Goal: Task Accomplishment & Management: Complete application form

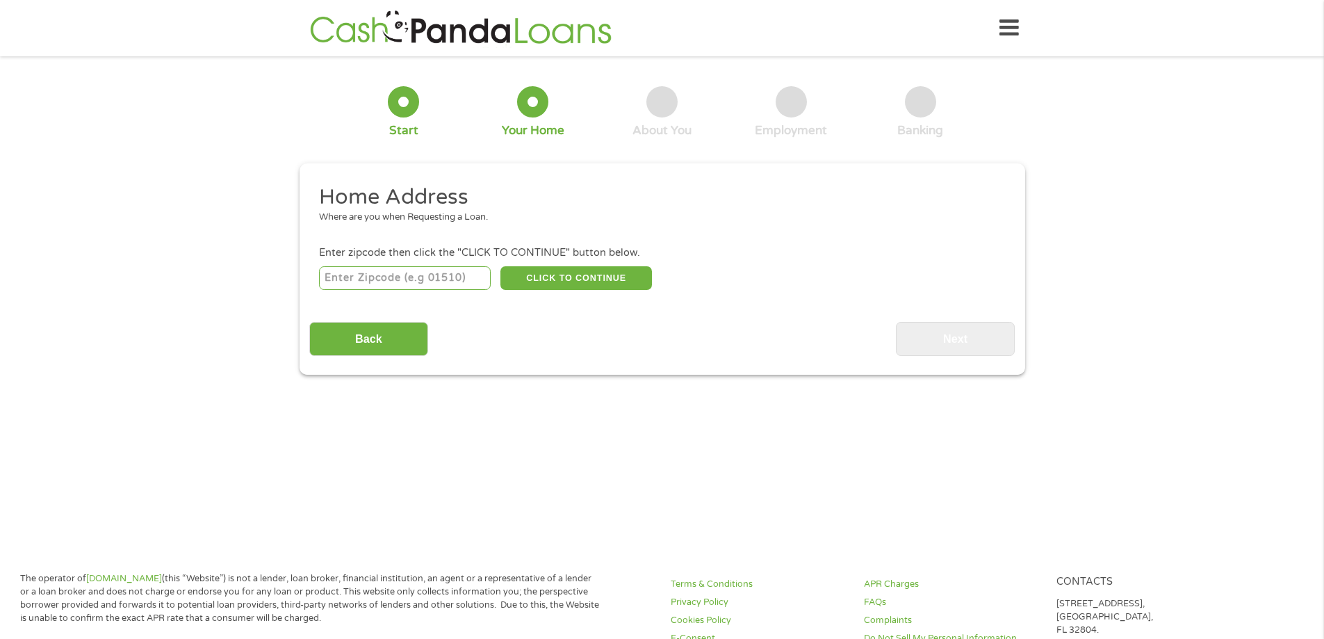
click at [380, 276] on input "number" at bounding box center [405, 278] width 172 height 24
type input "80112"
click at [571, 280] on button "CLICK TO CONTINUE" at bounding box center [575, 278] width 151 height 24
type input "80112"
type input "[GEOGRAPHIC_DATA]"
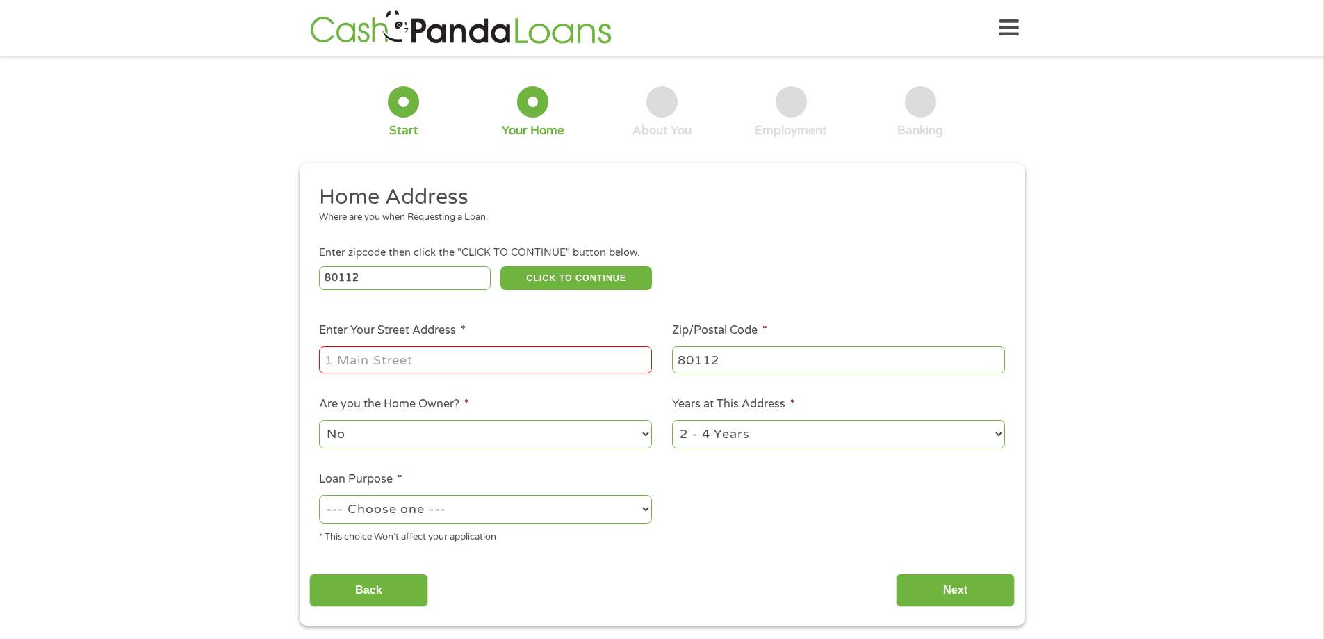
click at [492, 362] on input "Enter Your Street Address *" at bounding box center [485, 359] width 333 height 26
type input "[STREET_ADDRESS]"
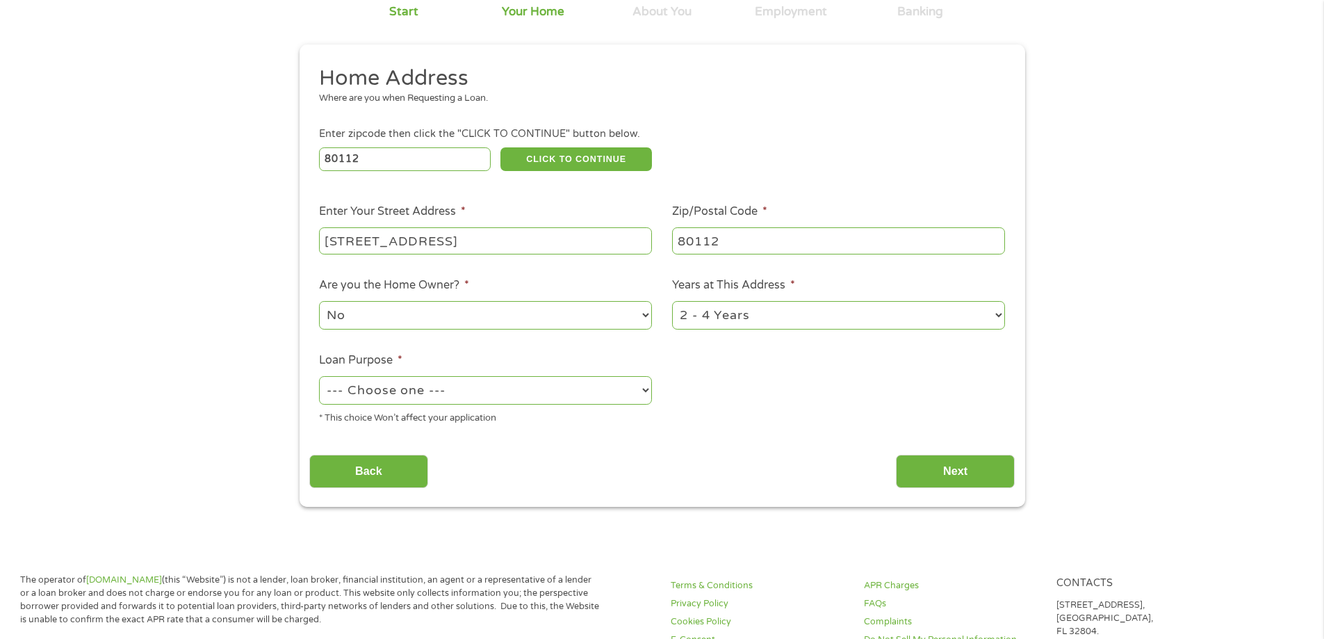
scroll to position [139, 0]
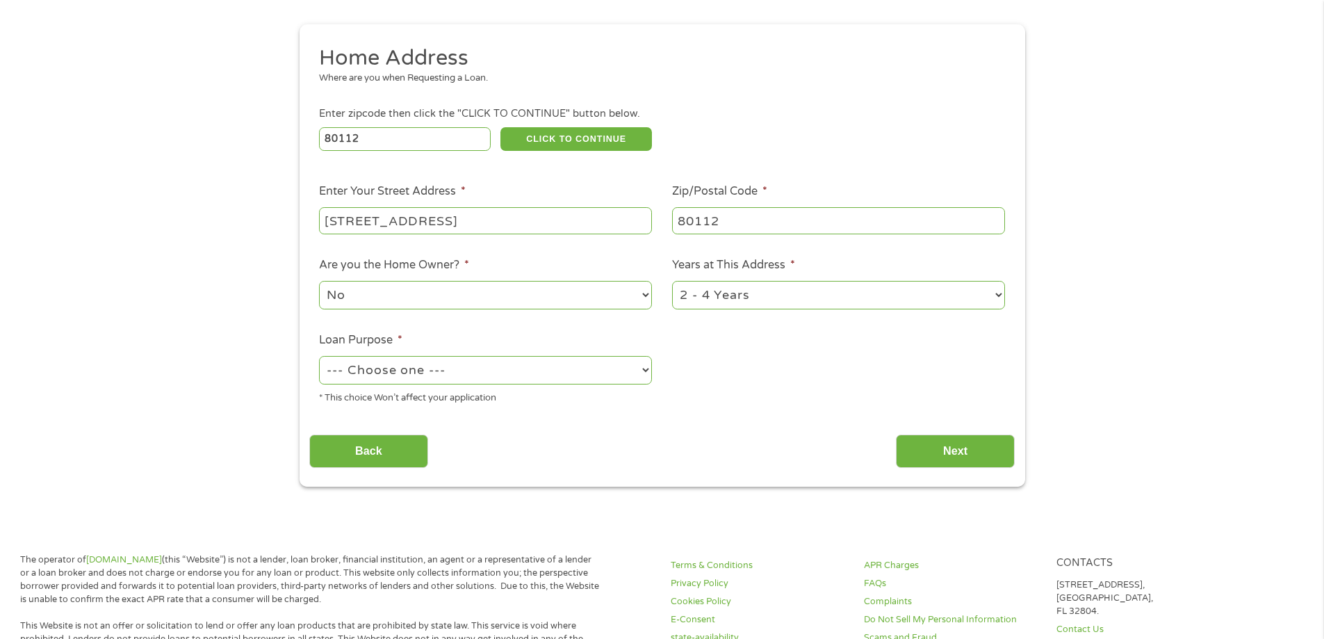
click at [552, 300] on select "No Yes" at bounding box center [485, 295] width 333 height 28
select select "yes"
click at [319, 281] on select "No Yes" at bounding box center [485, 295] width 333 height 28
click at [712, 292] on select "1 Year or less 1 - 2 Years 2 - 4 Years Over 4 Years" at bounding box center [838, 295] width 333 height 28
select select "60months"
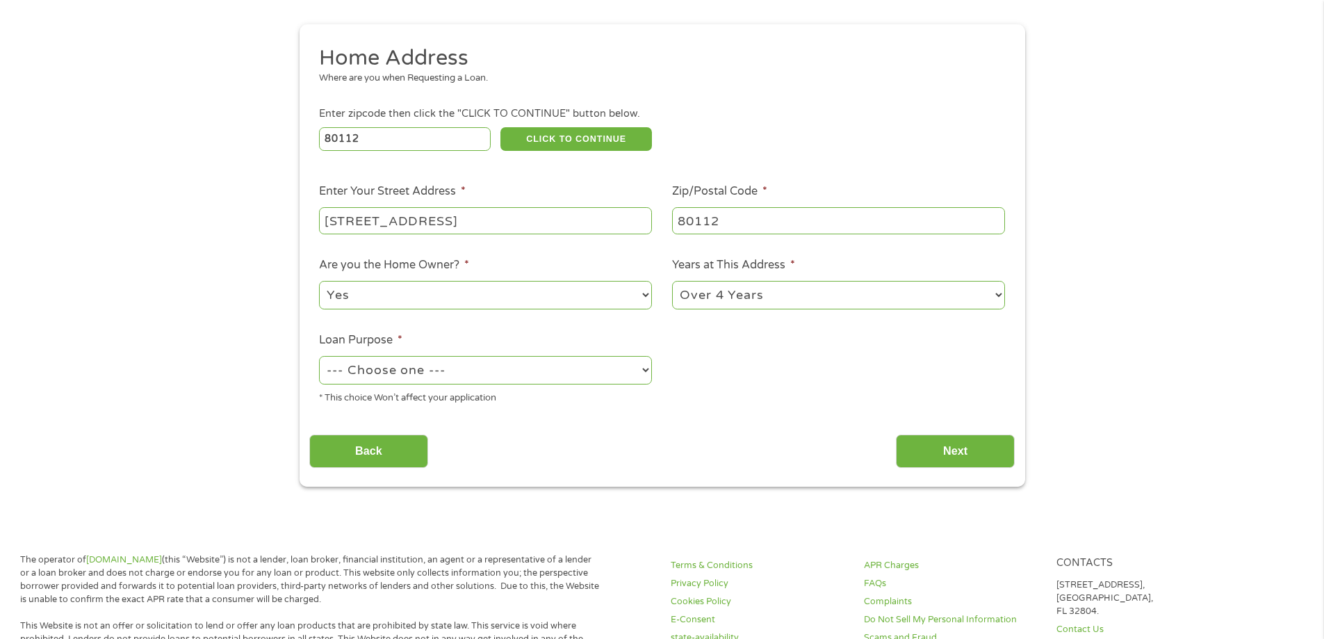
click at [672, 281] on select "1 Year or less 1 - 2 Years 2 - 4 Years Over 4 Years" at bounding box center [838, 295] width 333 height 28
click at [562, 378] on select "--- Choose one --- Pay Bills Debt Consolidation Home Improvement Major Purchase…" at bounding box center [485, 370] width 333 height 28
select select "debtconsolidation"
click at [319, 356] on select "--- Choose one --- Pay Bills Debt Consolidation Home Improvement Major Purchase…" at bounding box center [485, 370] width 333 height 28
click at [928, 453] on input "Next" at bounding box center [955, 451] width 119 height 34
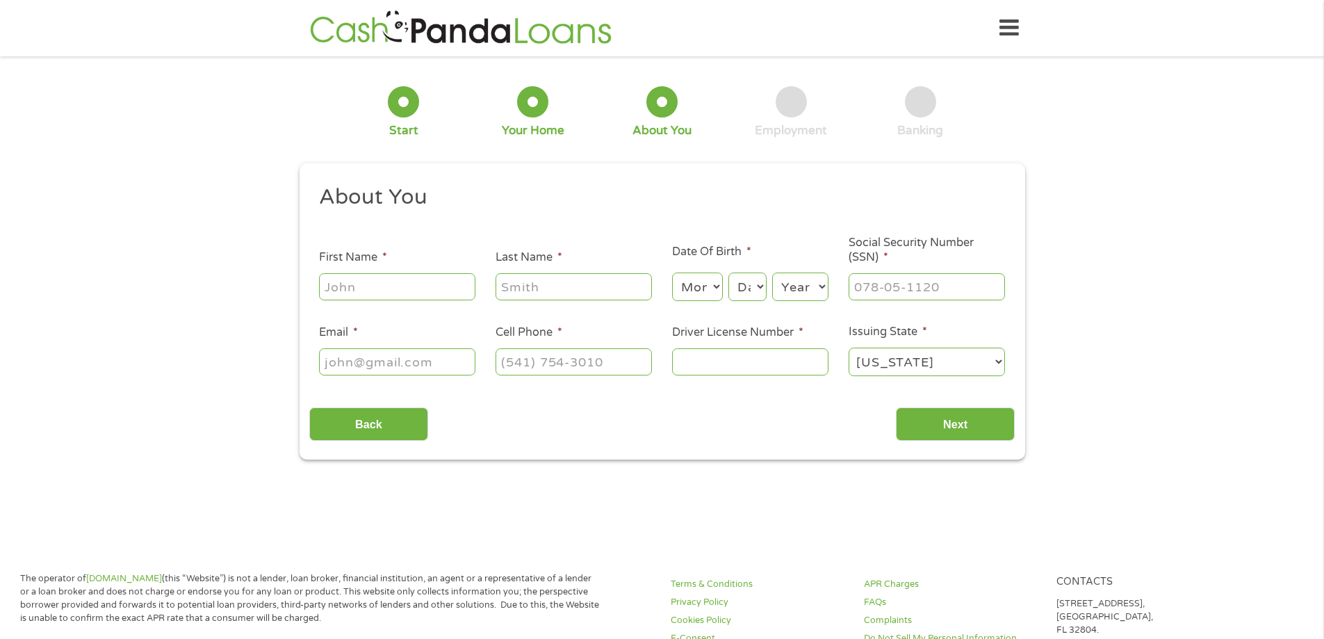
scroll to position [6, 6]
click at [402, 284] on input "First Name *" at bounding box center [397, 286] width 156 height 26
type input "[PERSON_NAME]"
drag, startPoint x: 668, startPoint y: 286, endPoint x: 677, endPoint y: 281, distance: 10.6
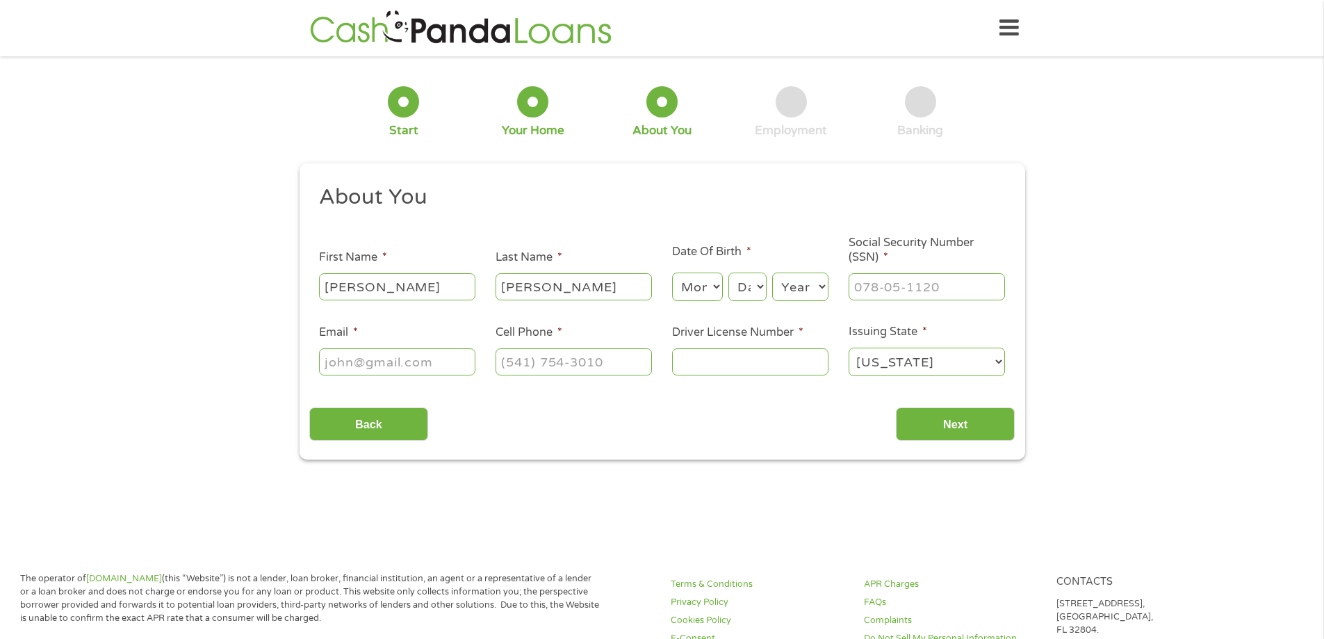
click at [672, 281] on li "Date Of Birth * Month Month 1 2 3 4 5 6 7 8 9 10 11 12 Day Day 1 2 3 4 5 6 7 8 …" at bounding box center [750, 273] width 177 height 60
drag, startPoint x: 712, startPoint y: 288, endPoint x: 704, endPoint y: 299, distance: 13.5
click at [712, 288] on select "Month 1 2 3 4 5 6 7 8 9 10 11 12" at bounding box center [697, 286] width 51 height 28
select select "8"
click at [672, 272] on select "Month 1 2 3 4 5 6 7 8 9 10 11 12" at bounding box center [697, 286] width 51 height 28
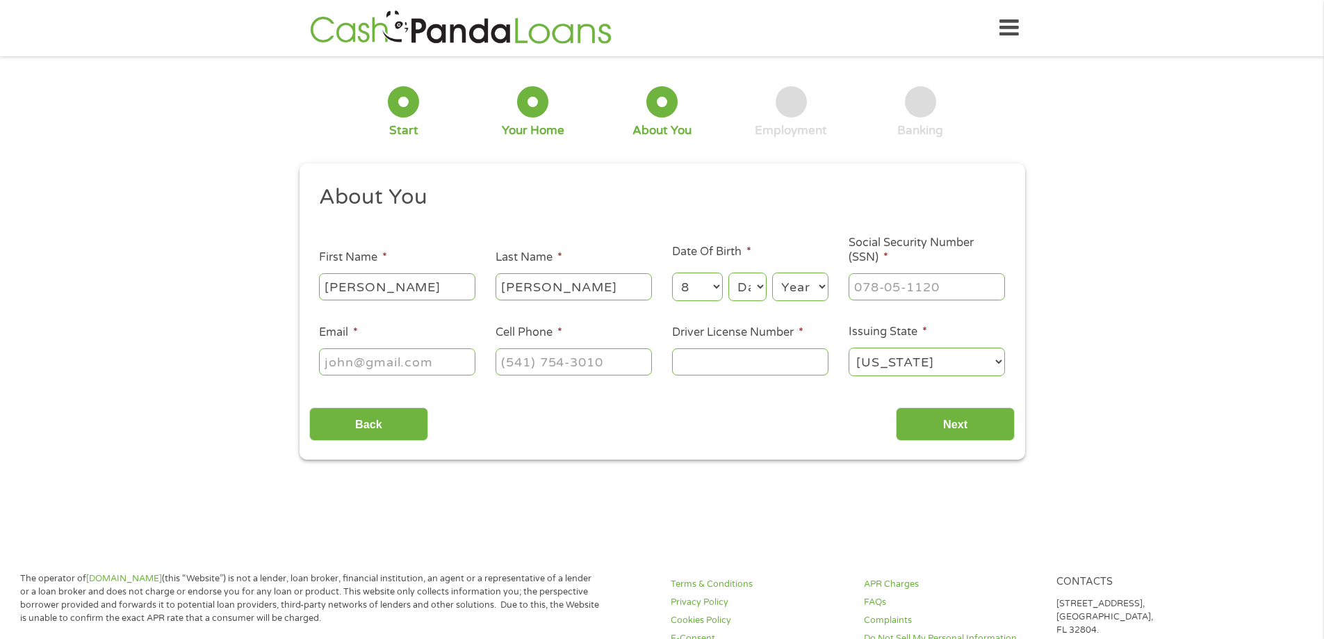
drag, startPoint x: 753, startPoint y: 314, endPoint x: 753, endPoint y: 293, distance: 21.6
click at [753, 306] on ul "About You This field is hidden when viewing the form Title * --- Choose one ---…" at bounding box center [661, 285] width 705 height 205
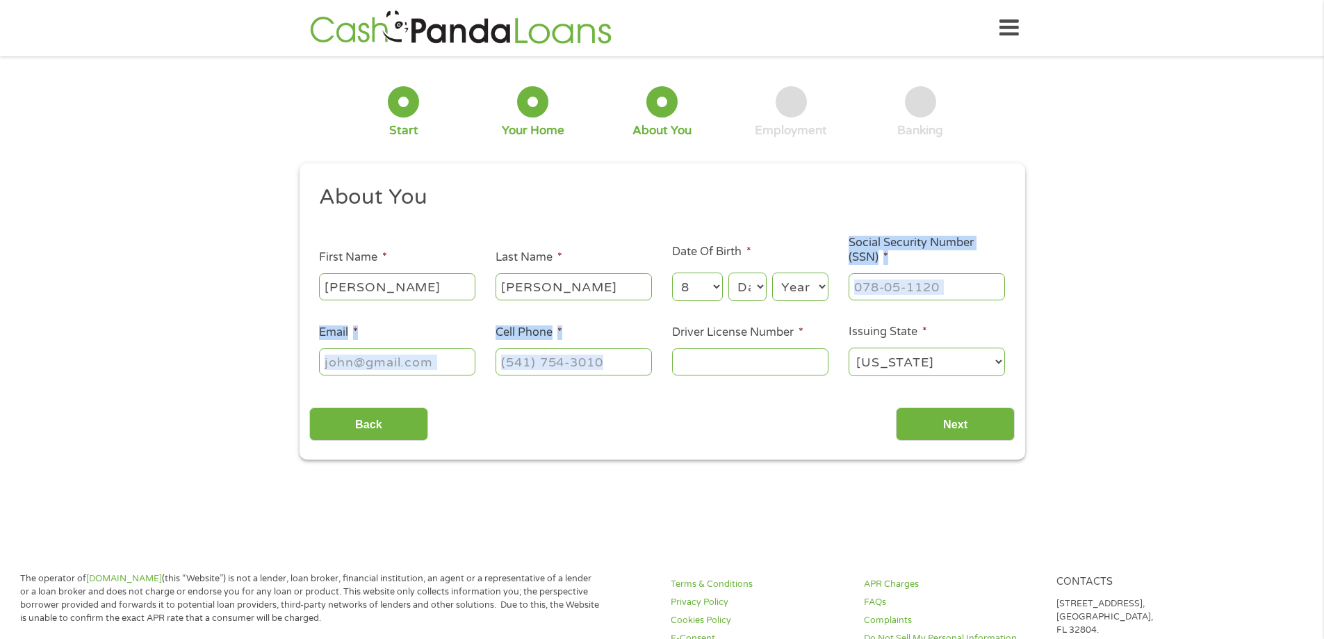
click at [752, 290] on select "Day 1 2 3 4 5 6 7 8 9 10 11 12 13 14 15 16 17 18 19 20 21 22 23 24 25 26 27 28 …" at bounding box center [747, 286] width 38 height 28
select select "4"
click at [728, 272] on select "Day 1 2 3 4 5 6 7 8 9 10 11 12 13 14 15 16 17 18 19 20 21 22 23 24 25 26 27 28 …" at bounding box center [747, 286] width 38 height 28
click at [791, 279] on select "Year [DATE] 2006 2005 2004 2003 2002 2001 2000 1999 1998 1997 1996 1995 1994 19…" at bounding box center [800, 286] width 56 height 28
select select "1999"
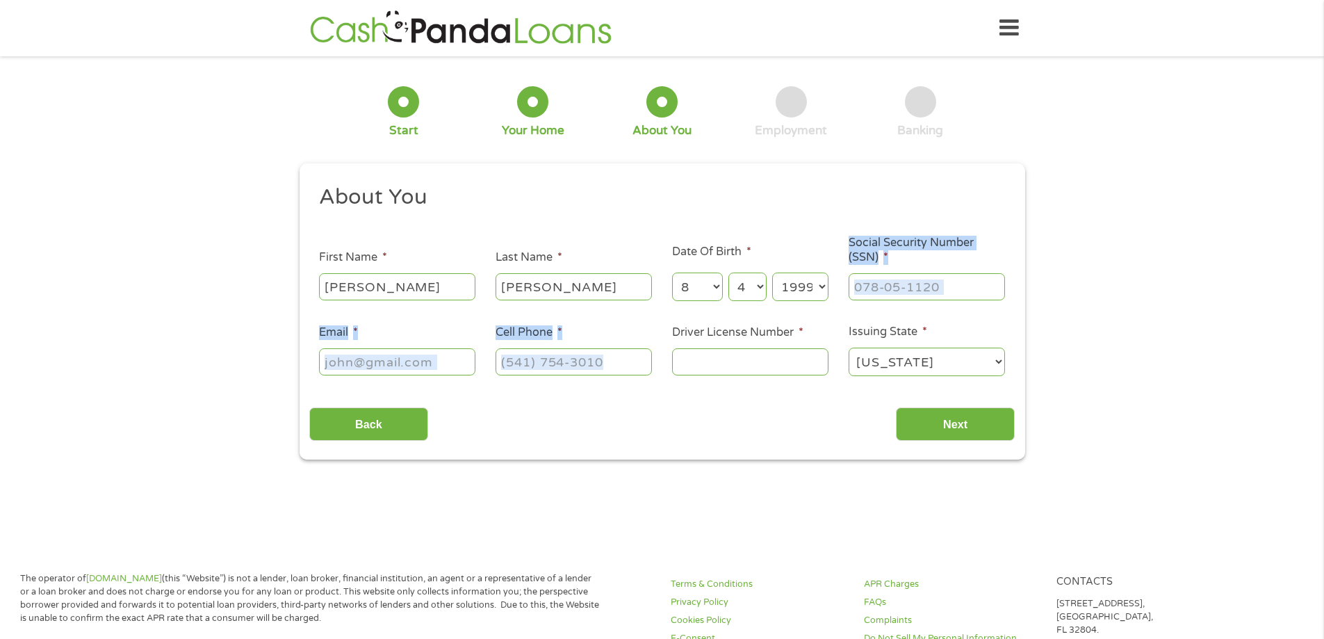
click at [772, 272] on select "Year [DATE] 2006 2005 2004 2003 2002 2001 2000 1999 1998 1997 1996 1995 1994 19…" at bounding box center [800, 286] width 56 height 28
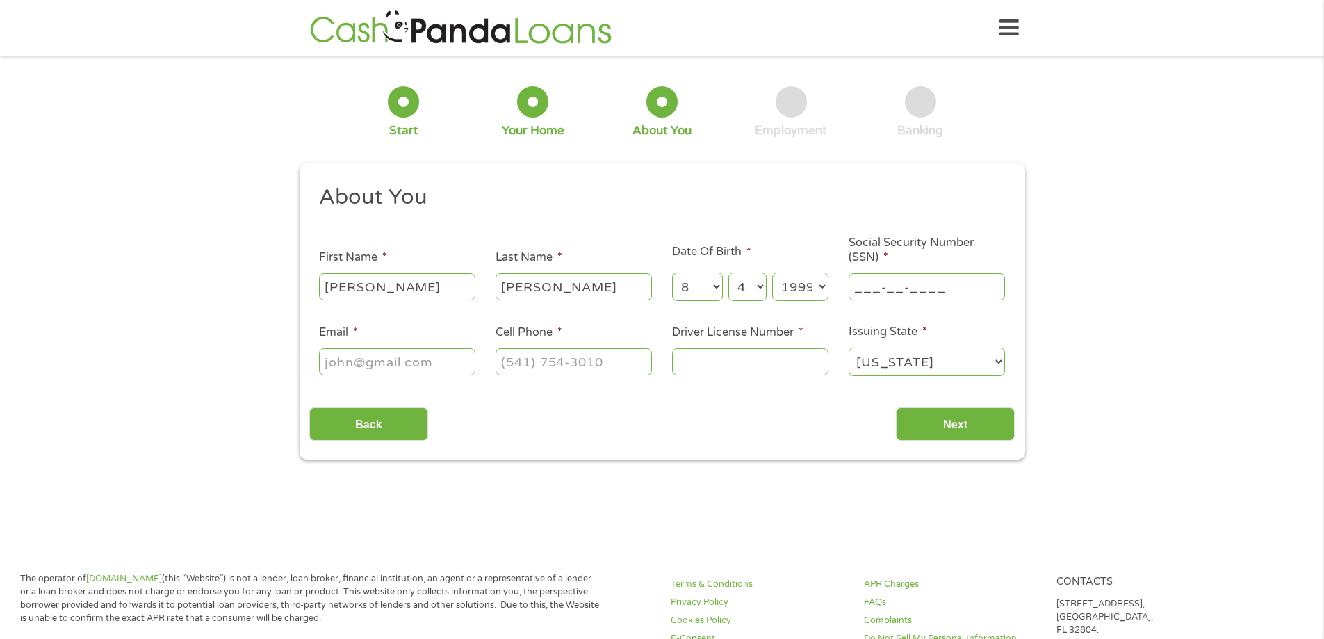
click at [934, 291] on input "___-__-____" at bounding box center [926, 286] width 156 height 26
type input "523-10-0496"
click at [404, 359] on input "Email *" at bounding box center [397, 361] width 156 height 26
type input "[EMAIL_ADDRESS][DOMAIN_NAME]"
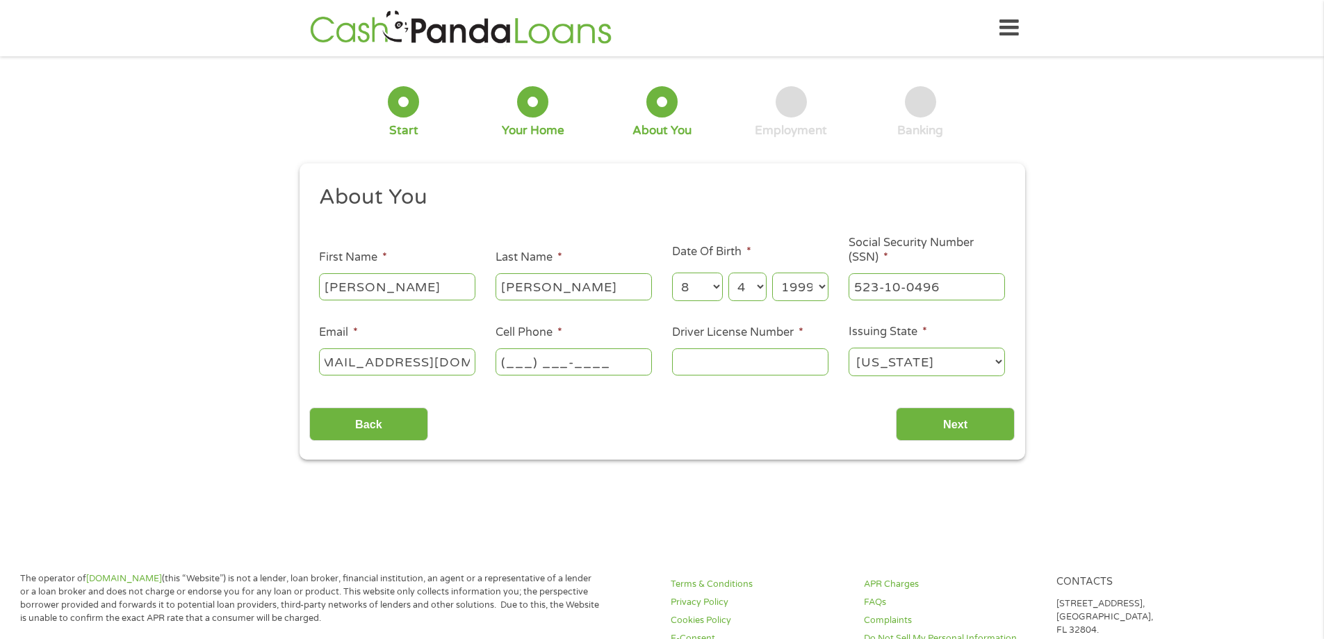
scroll to position [0, 0]
type input "[PHONE_NUMBER]"
type input "152160224"
click at [933, 398] on div "Back Next" at bounding box center [661, 419] width 705 height 44
click at [933, 417] on input "Next" at bounding box center [955, 424] width 119 height 34
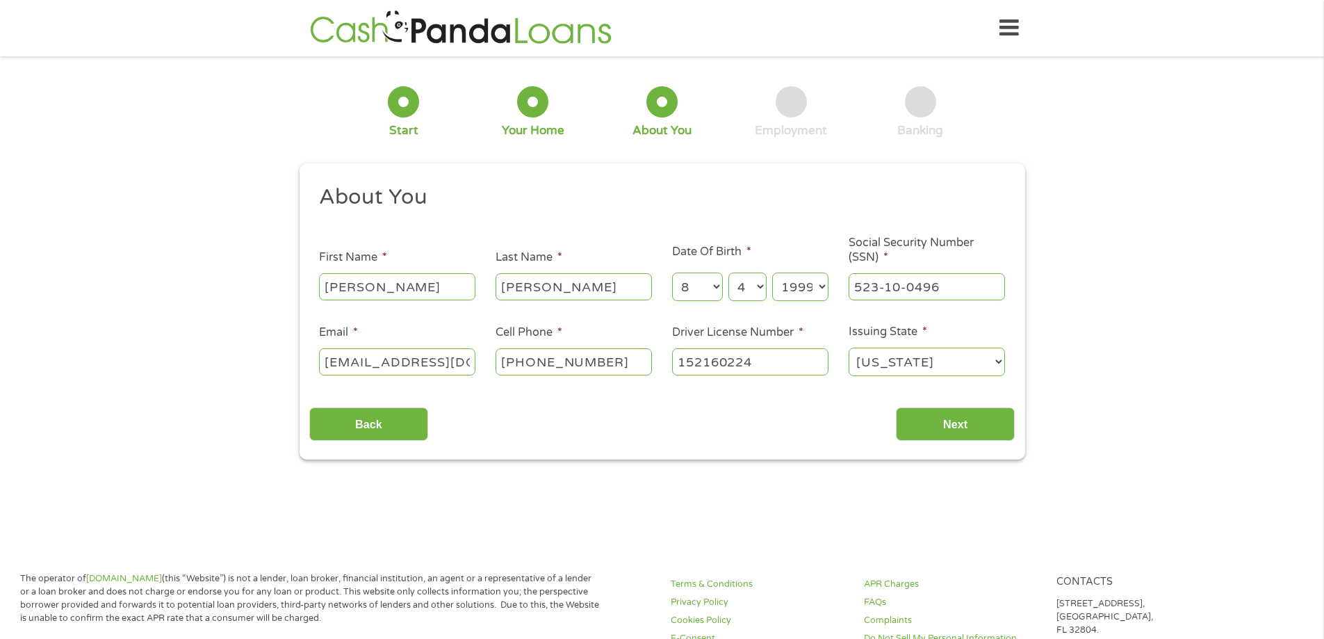
scroll to position [6, 6]
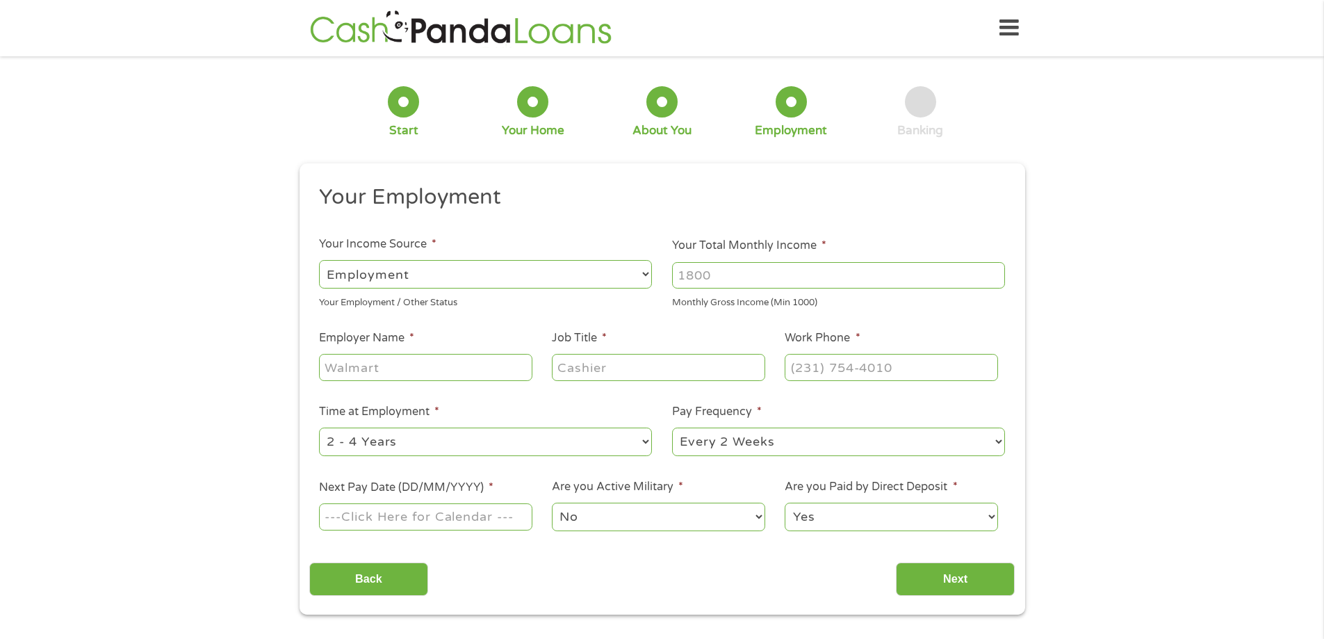
click at [725, 284] on input "Your Total Monthly Income *" at bounding box center [838, 275] width 333 height 26
type input "5300"
click at [462, 362] on input "Employer Name *" at bounding box center [425, 367] width 213 height 26
type input "[GEOGRAPHIC_DATA]"
type input "PRN"
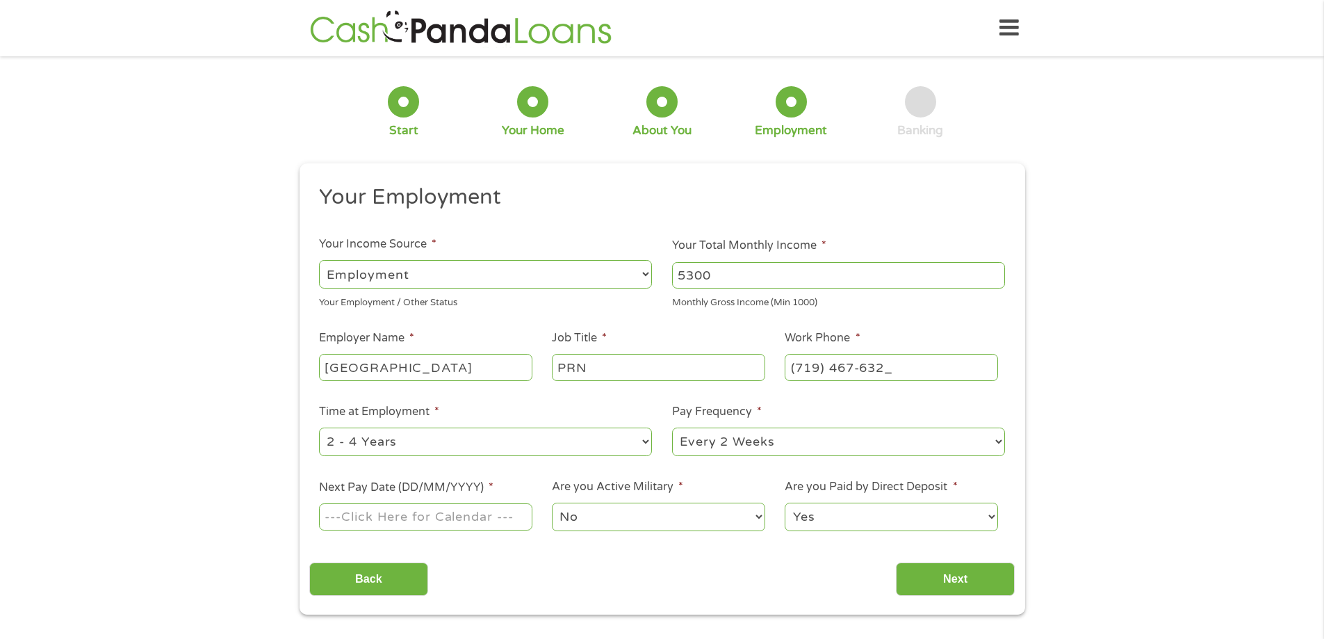
type input "[PHONE_NUMBER]"
click at [593, 439] on select "--- Choose one --- 1 Year or less 1 - 2 Years 2 - 4 Years Over 4 Years" at bounding box center [485, 441] width 333 height 28
select select "60months"
click at [319, 427] on select "--- Choose one --- 1 Year or less 1 - 2 Years 2 - 4 Years Over 4 Years" at bounding box center [485, 441] width 333 height 28
click at [731, 441] on select "--- Choose one --- Every 2 Weeks Every Week Monthly Semi-Monthly" at bounding box center [838, 441] width 333 height 28
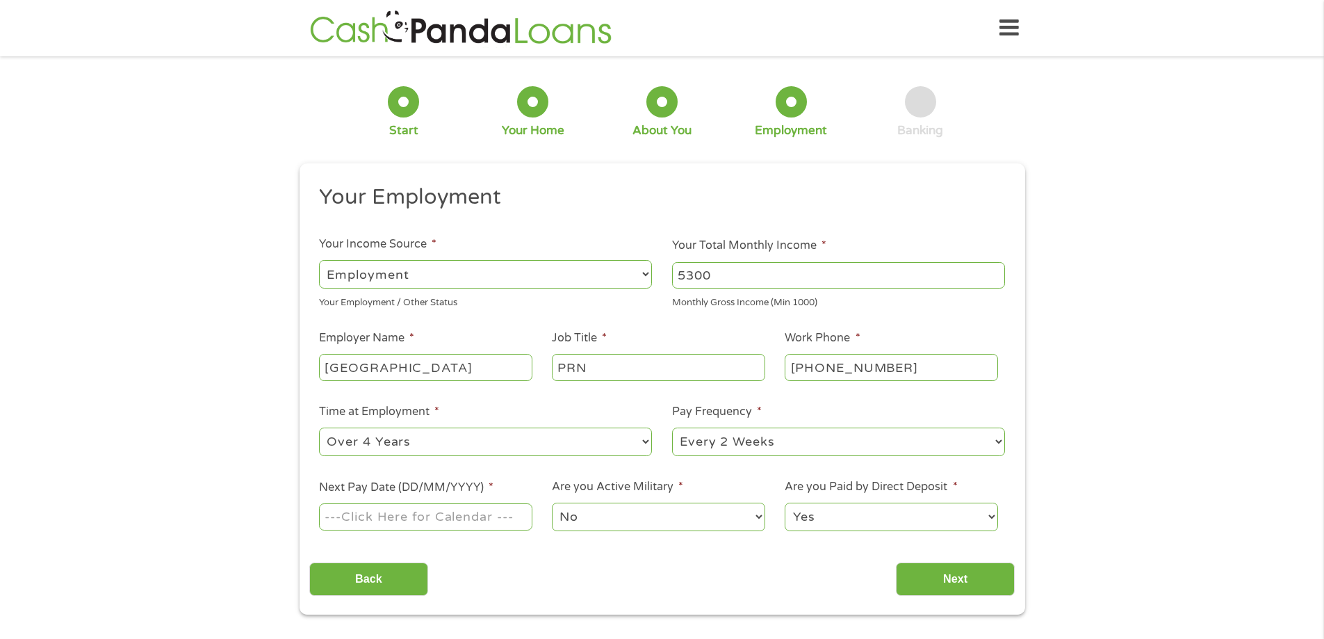
click at [731, 441] on select "--- Choose one --- Every 2 Weeks Every Week Monthly Semi-Monthly" at bounding box center [838, 441] width 333 height 28
drag, startPoint x: 505, startPoint y: 505, endPoint x: 502, endPoint y: 512, distance: 8.1
click at [505, 505] on input "Next Pay Date (DD/MM/YYYY) *" at bounding box center [425, 516] width 213 height 26
type input "[DATE]"
click at [916, 579] on input "Next" at bounding box center [955, 579] width 119 height 34
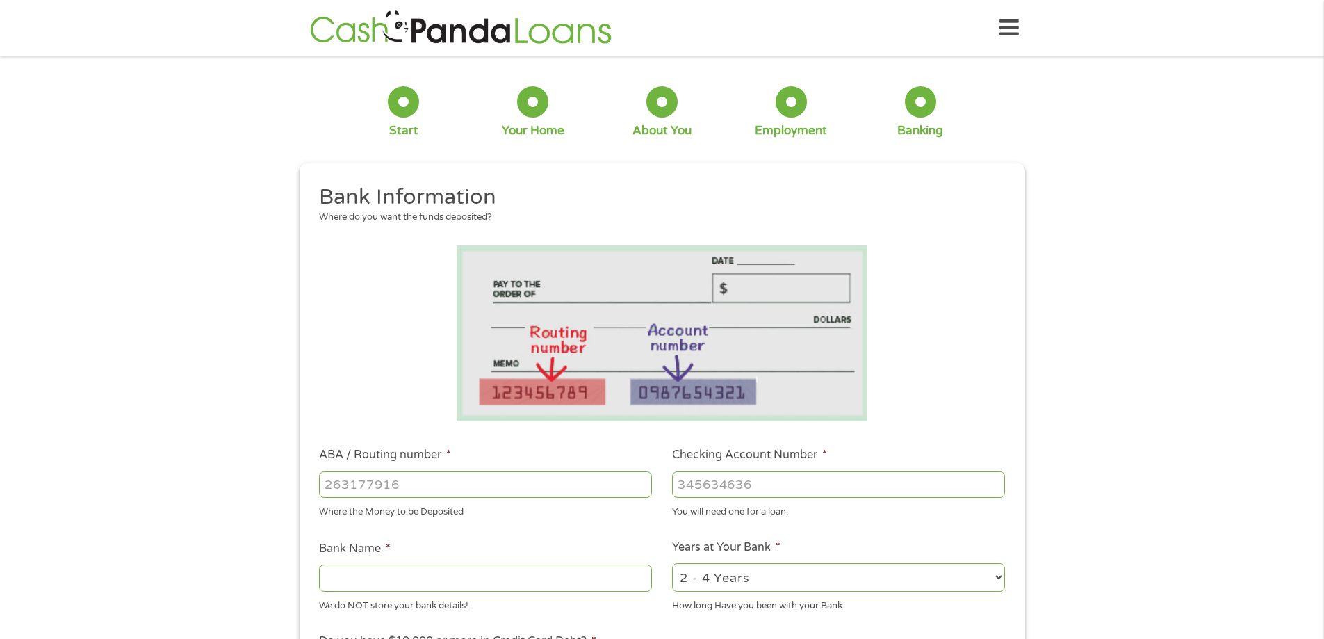
click at [516, 479] on input "ABA / Routing number *" at bounding box center [485, 484] width 333 height 26
type input "302075830"
type input "PUBLIC SERVICE EMPLOYEES CR UNION"
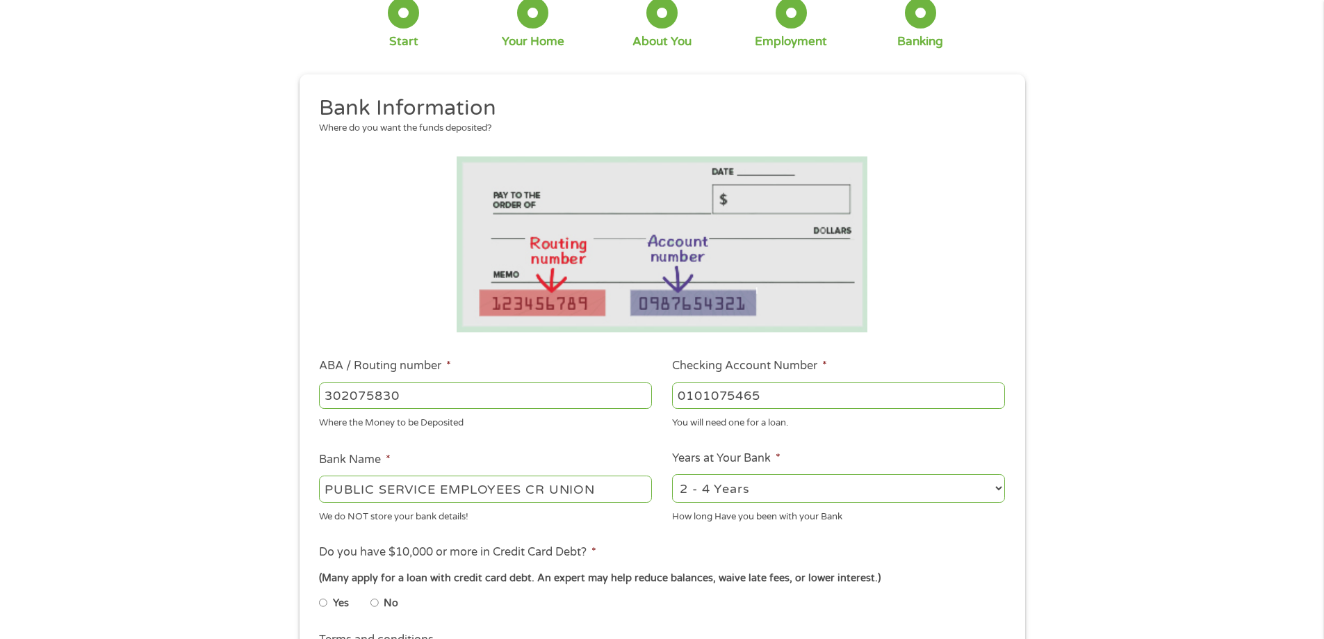
scroll to position [208, 0]
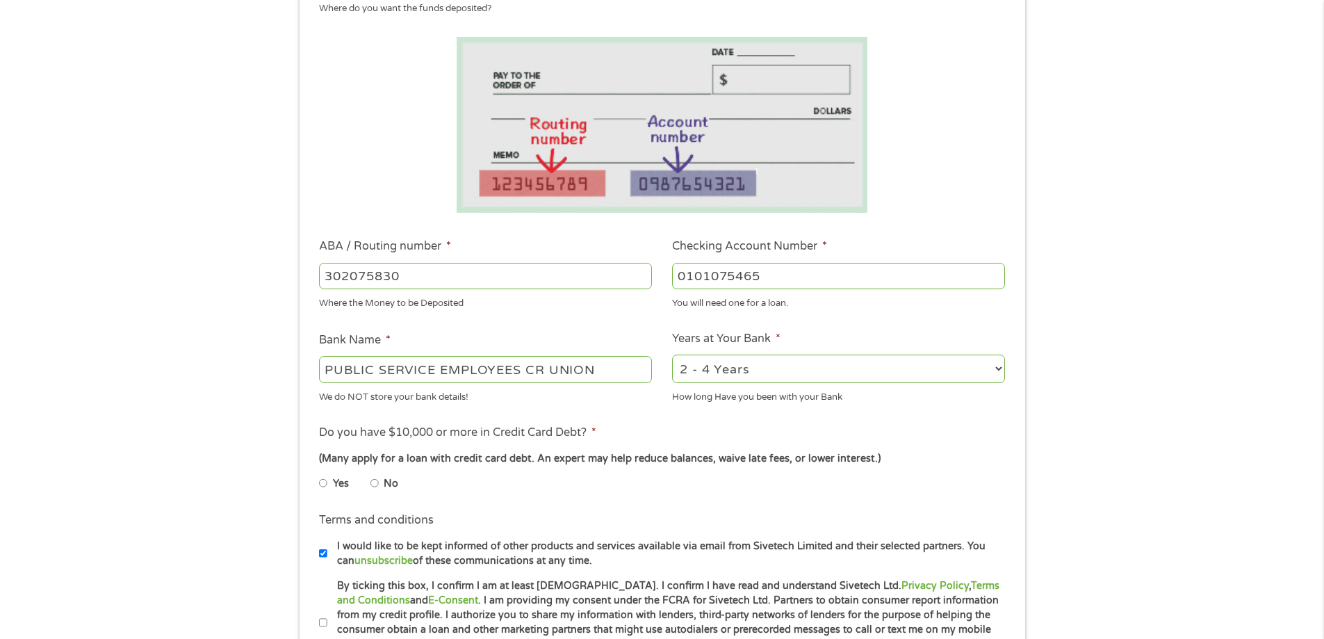
type input "0101075465"
click at [746, 407] on ul "Bank Information Where do you want the funds deposited? ABA / Routing number * …" at bounding box center [661, 321] width 705 height 692
click at [778, 369] on select "2 - 4 Years 6 - 12 Months 1 - 2 Years Over 4 Years" at bounding box center [838, 368] width 333 height 28
select select "60months"
click at [672, 354] on select "2 - 4 Years 6 - 12 Months 1 - 2 Years Over 4 Years" at bounding box center [838, 368] width 333 height 28
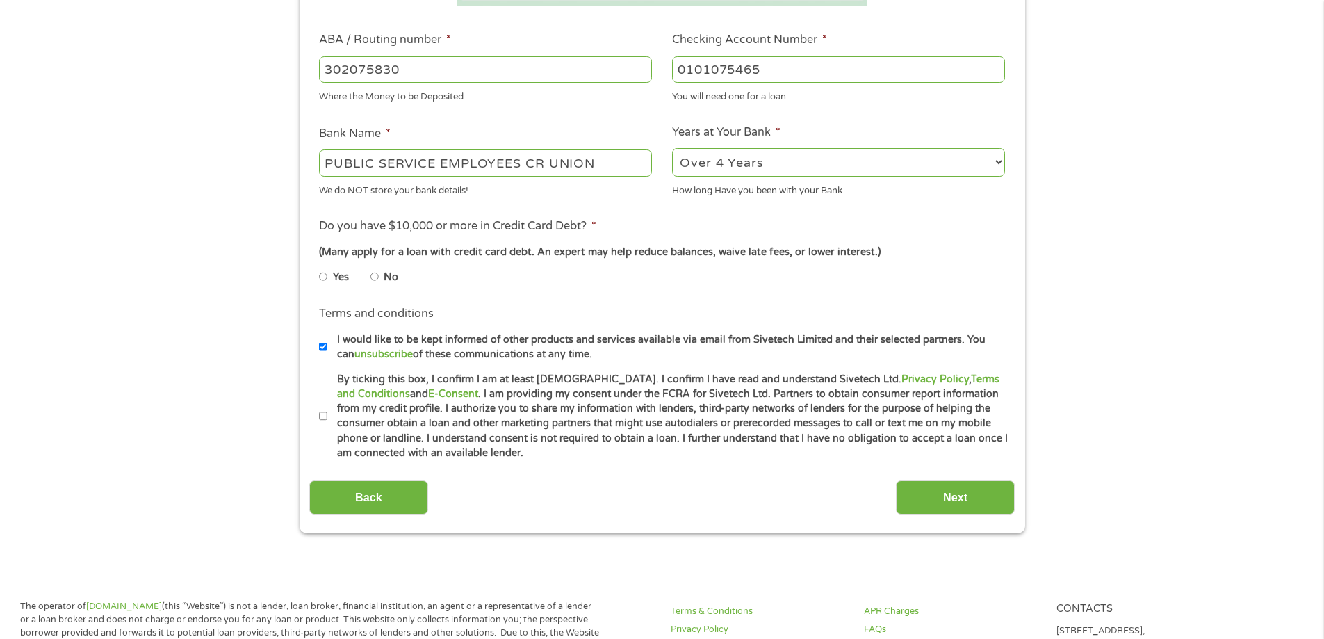
scroll to position [417, 0]
click at [373, 274] on input "No" at bounding box center [374, 274] width 8 height 22
radio input "true"
click at [318, 414] on li "Terms and conditions * By ticking this box, I confirm I am at least [DEMOGRAPHI…" at bounding box center [661, 414] width 705 height 89
click at [322, 409] on input "By ticking this box, I confirm I am at least [DEMOGRAPHIC_DATA]. I confirm I ha…" at bounding box center [323, 414] width 8 height 22
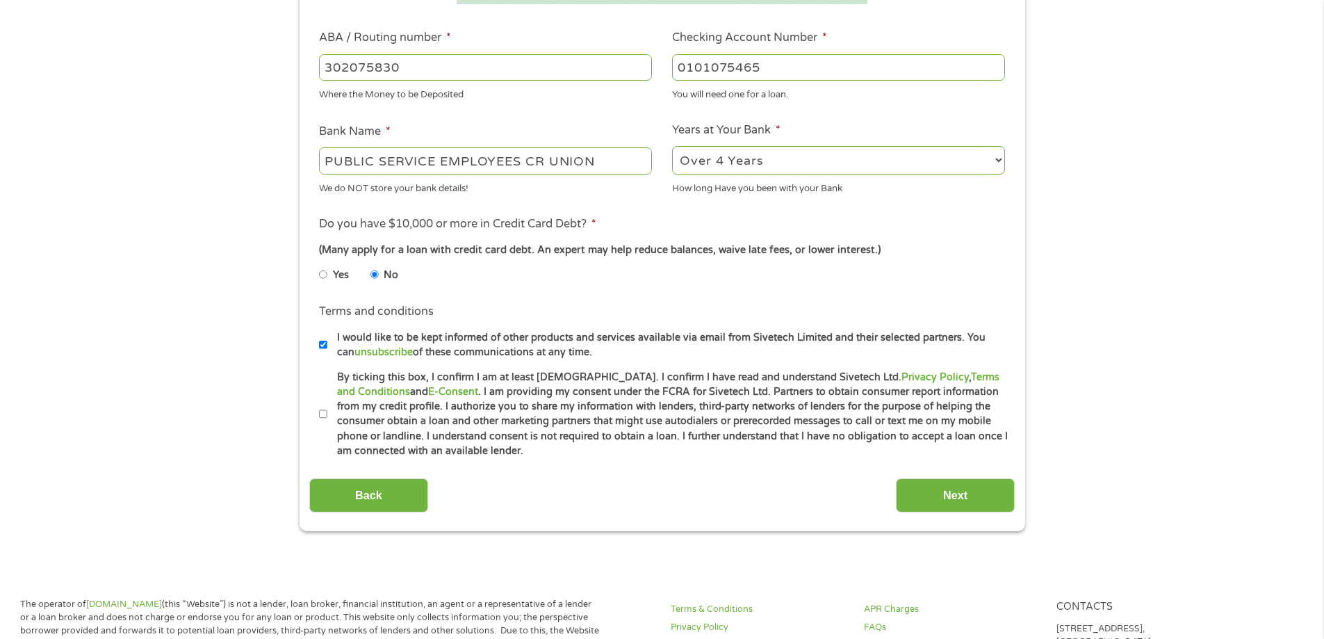
checkbox input "true"
click at [933, 486] on input "Next" at bounding box center [955, 495] width 119 height 34
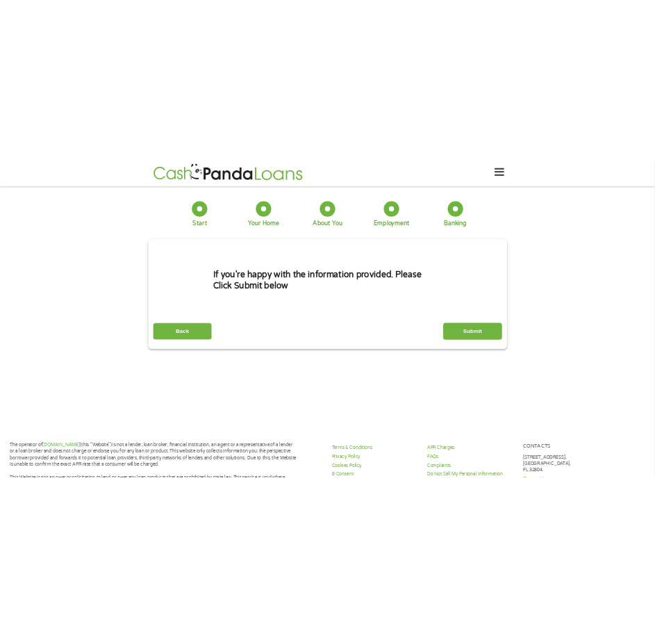
scroll to position [0, 0]
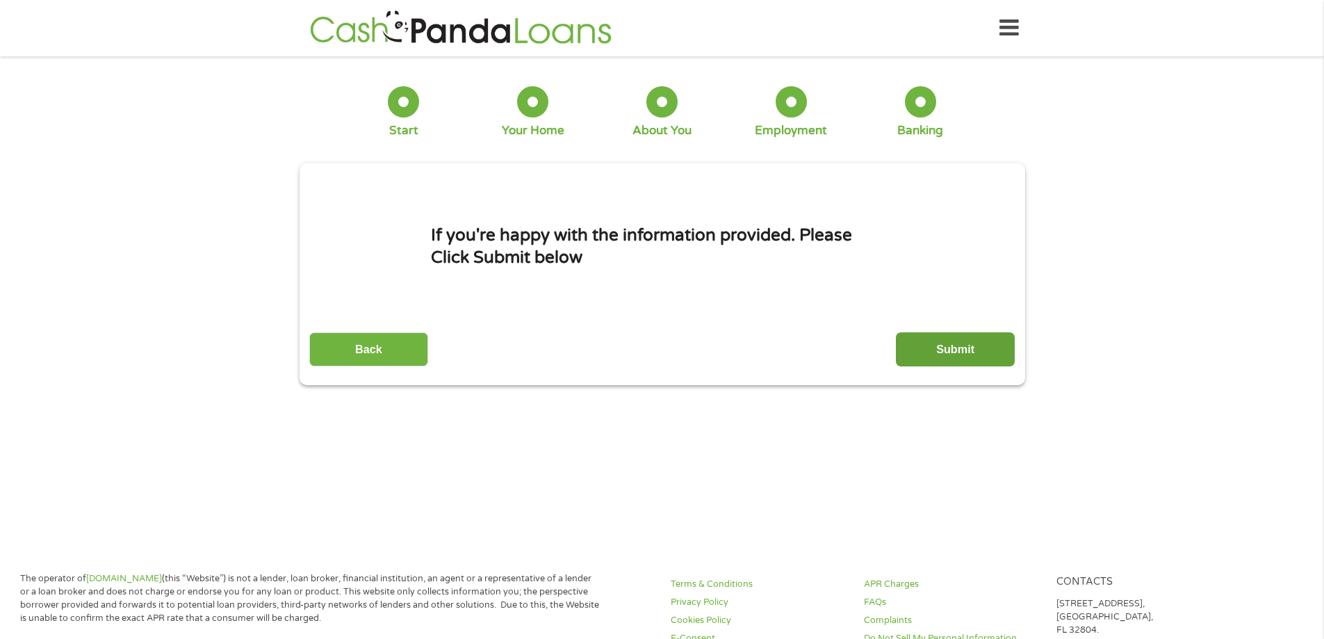
click at [957, 350] on input "Submit" at bounding box center [955, 349] width 119 height 34
